Goal: Information Seeking & Learning: Learn about a topic

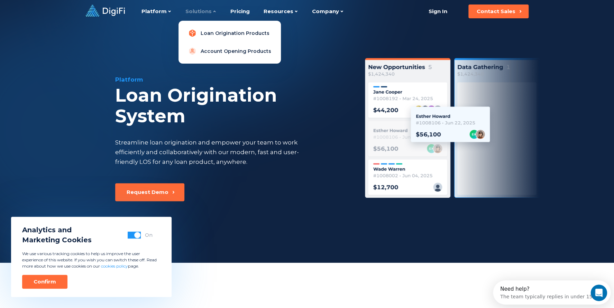
click at [206, 32] on link "Loan Origination Products" at bounding box center [229, 33] width 91 height 14
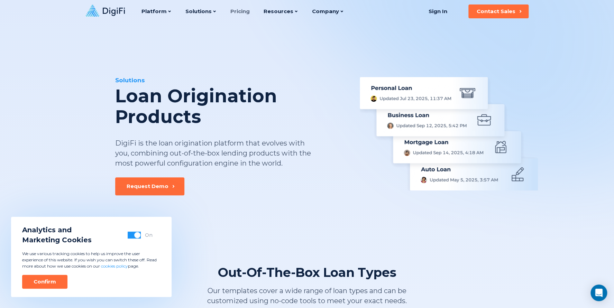
click at [240, 13] on link "Pricing" at bounding box center [239, 11] width 19 height 23
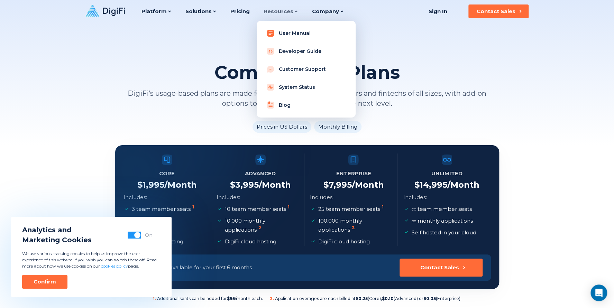
click at [299, 33] on link "User Manual" at bounding box center [306, 33] width 88 height 14
